Goal: Transaction & Acquisition: Purchase product/service

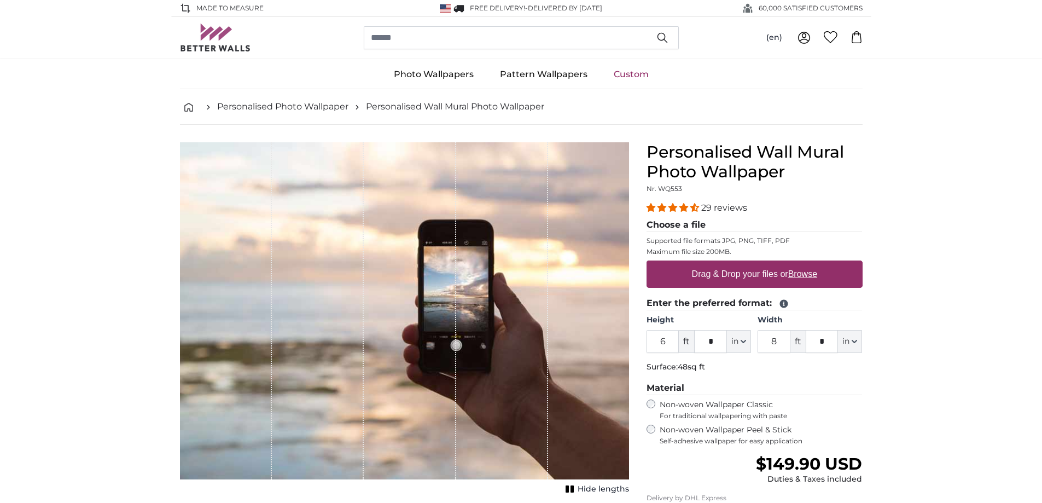
scroll to position [55, 0]
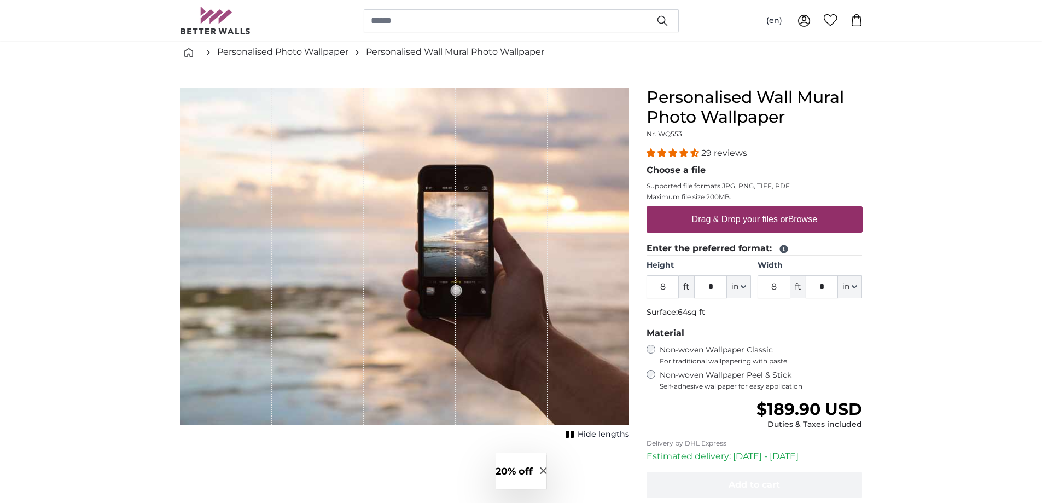
type input "8"
drag, startPoint x: 780, startPoint y: 287, endPoint x: 771, endPoint y: 287, distance: 9.8
click at [772, 287] on input "8" at bounding box center [773, 286] width 33 height 23
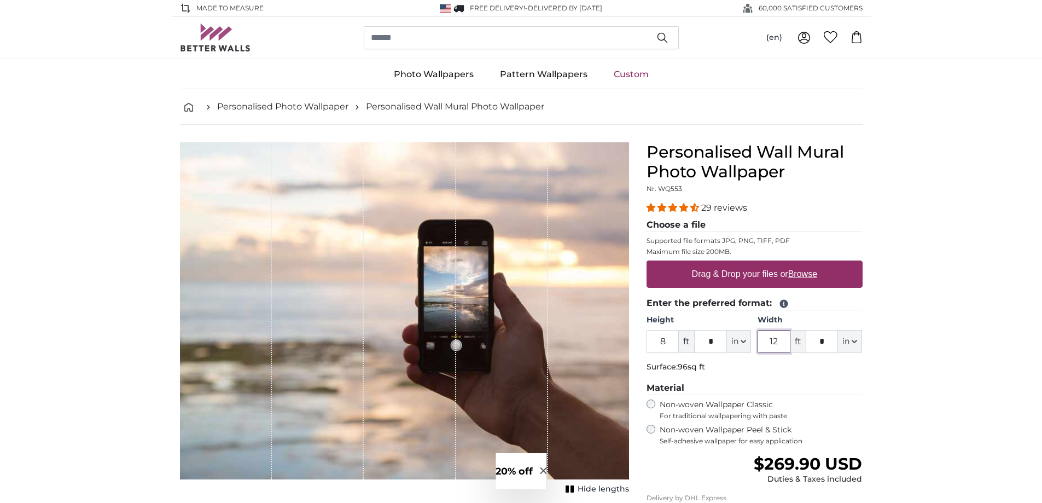
type input "12"
click at [796, 270] on u "Browse" at bounding box center [802, 273] width 29 height 9
click at [796, 264] on input "Drag & Drop your files or Browse" at bounding box center [754, 261] width 216 height 3
click at [809, 277] on u "Browse" at bounding box center [802, 273] width 29 height 9
click at [809, 264] on input "Drag & Drop your files or Browse" at bounding box center [754, 261] width 216 height 3
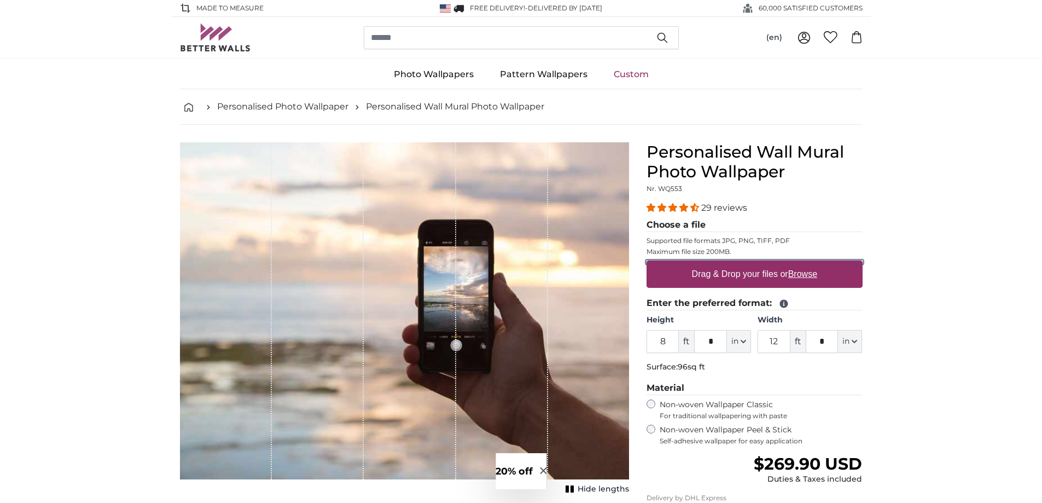
type input "**********"
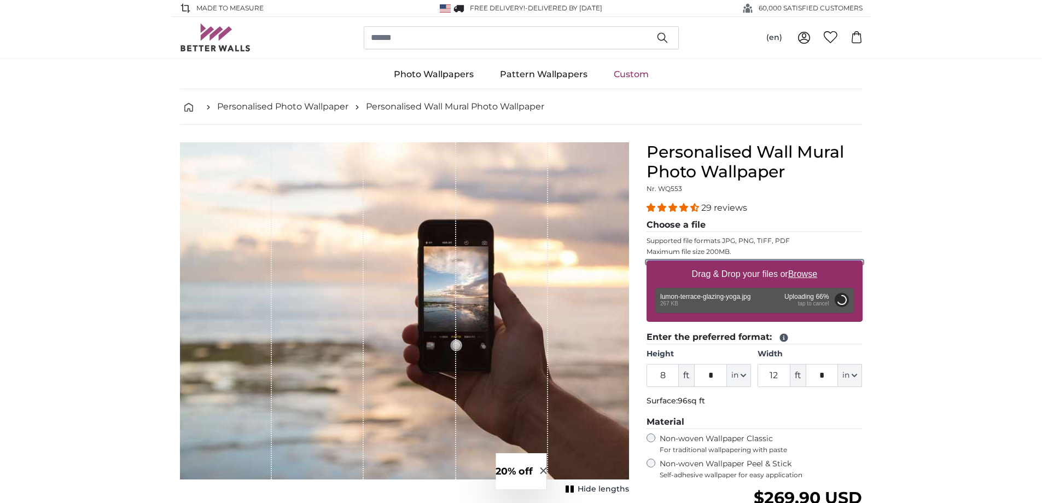
type input "4"
type input "***"
type input "2"
type input "****"
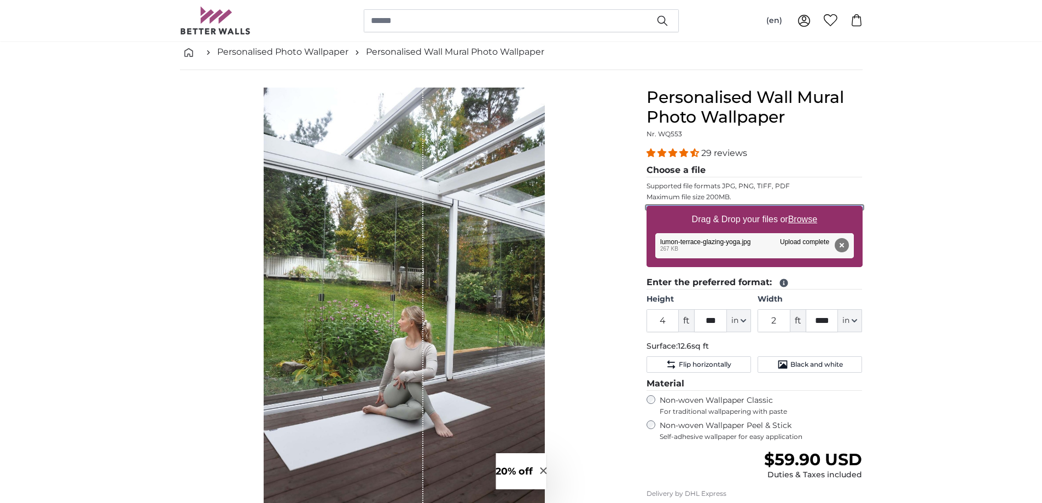
scroll to position [109, 0]
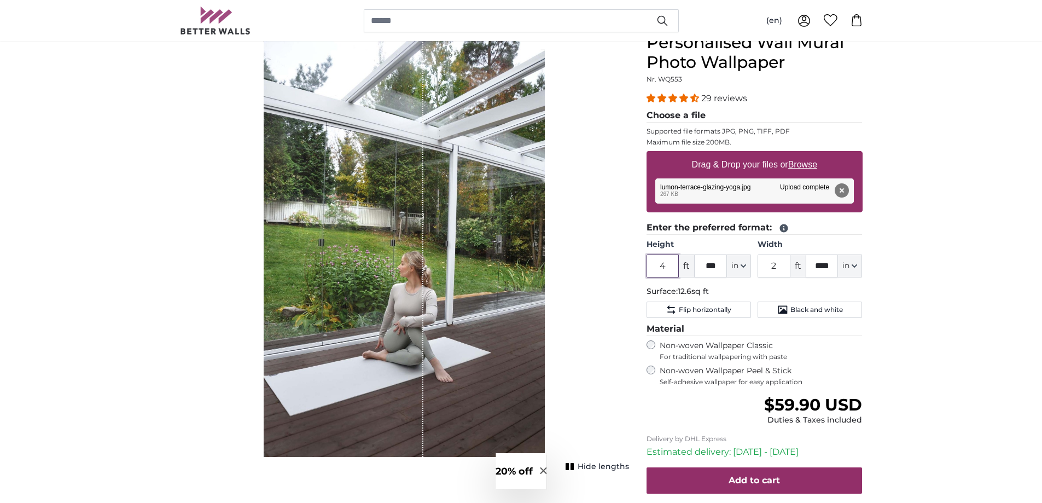
drag, startPoint x: 668, startPoint y: 266, endPoint x: 661, endPoint y: 266, distance: 7.1
click at [661, 266] on input "4" at bounding box center [662, 265] width 33 height 23
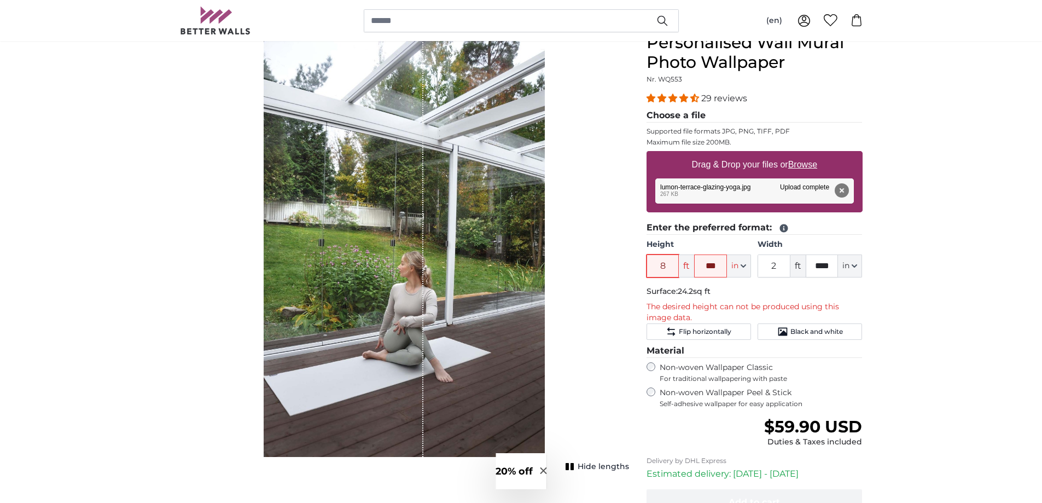
type input "8"
drag, startPoint x: 778, startPoint y: 265, endPoint x: 769, endPoint y: 265, distance: 8.7
click at [769, 265] on input "2" at bounding box center [773, 265] width 33 height 23
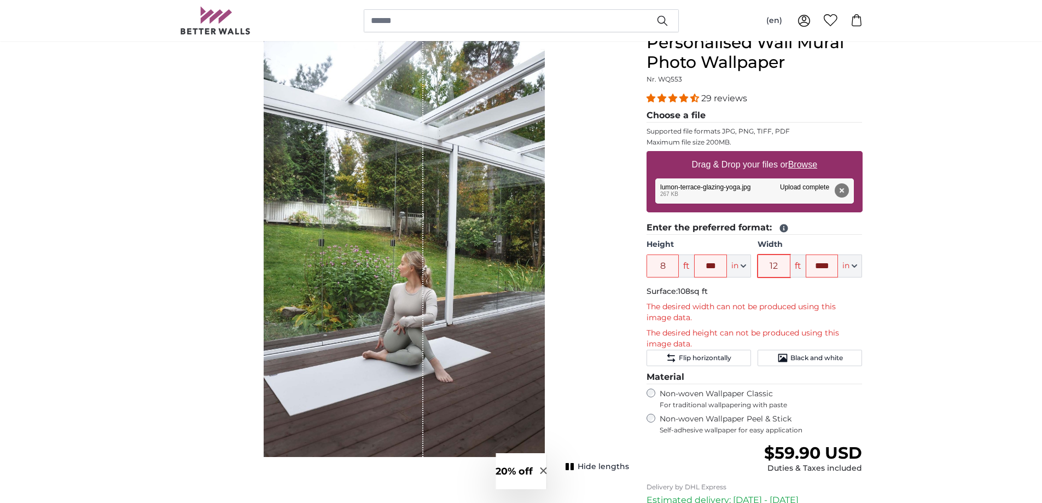
type input "12"
click at [805, 166] on u "Browse" at bounding box center [802, 164] width 29 height 9
click at [805, 154] on input "Drag & Drop your files or Browse" at bounding box center [754, 152] width 216 height 3
type input "**********"
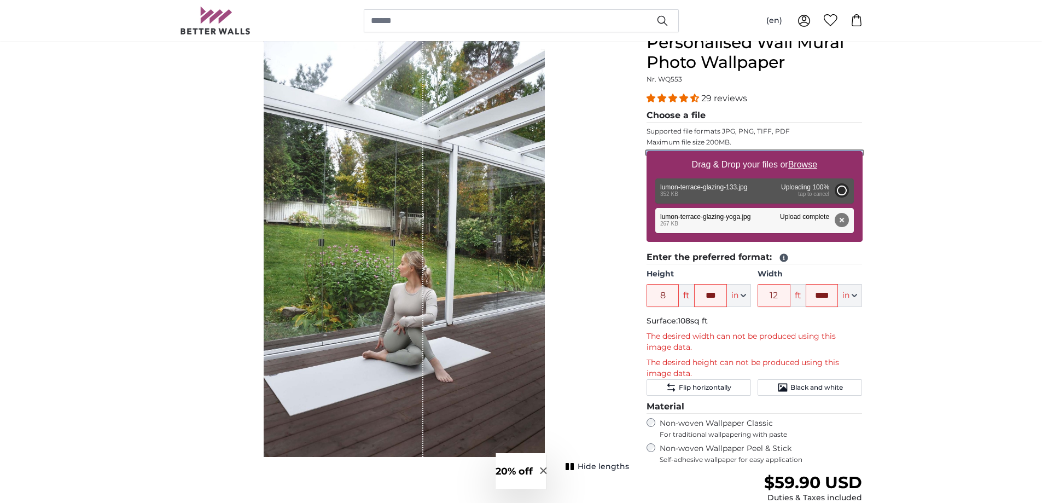
type input "2"
type input "*"
type input "4"
type input "***"
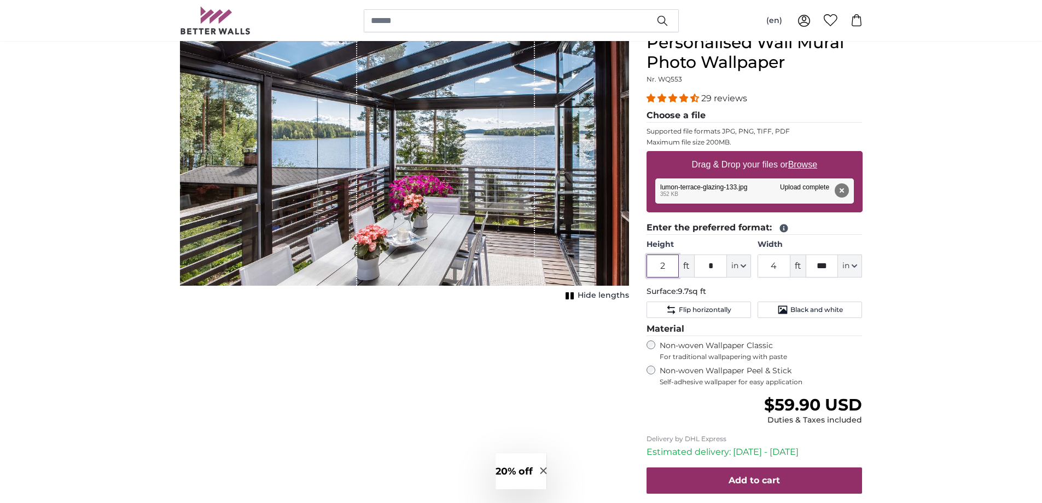
drag, startPoint x: 669, startPoint y: 264, endPoint x: 657, endPoint y: 265, distance: 12.6
click at [657, 265] on input "2" at bounding box center [662, 265] width 33 height 23
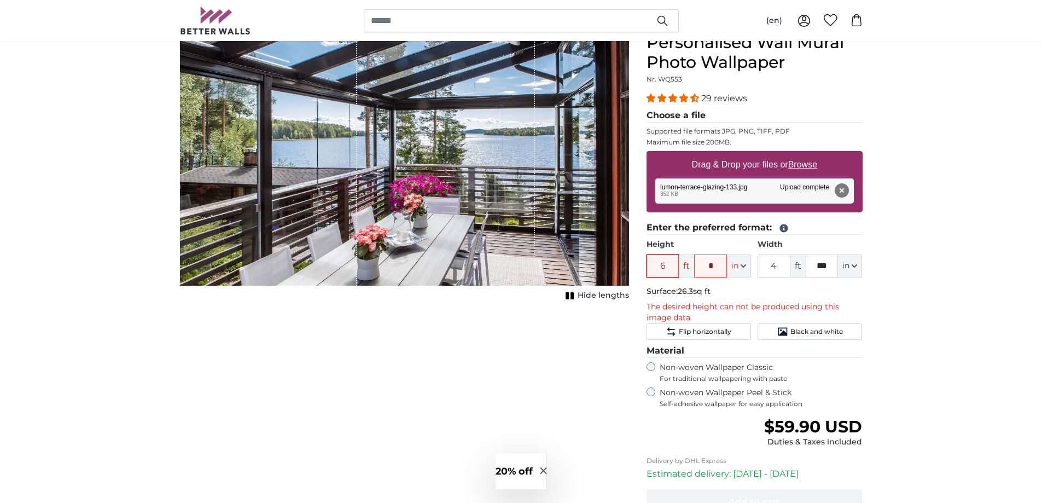
type input "6"
click at [423, 379] on div "Cancel Crop image Hide lengths" at bounding box center [404, 314] width 466 height 563
